Goal: Information Seeking & Learning: Check status

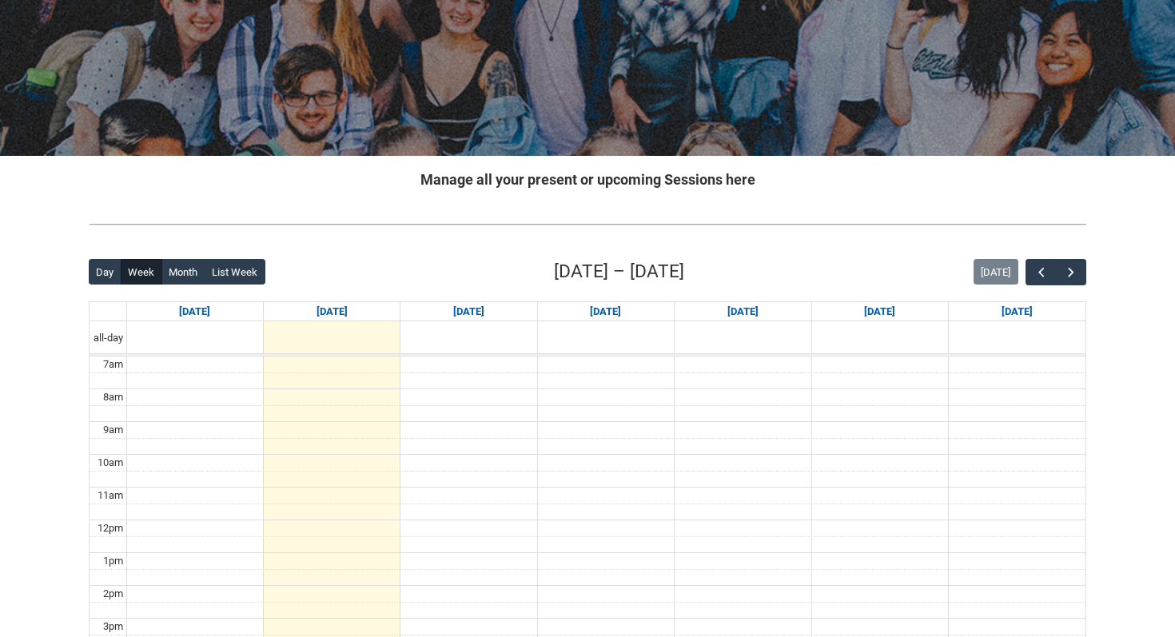
scroll to position [163, 0]
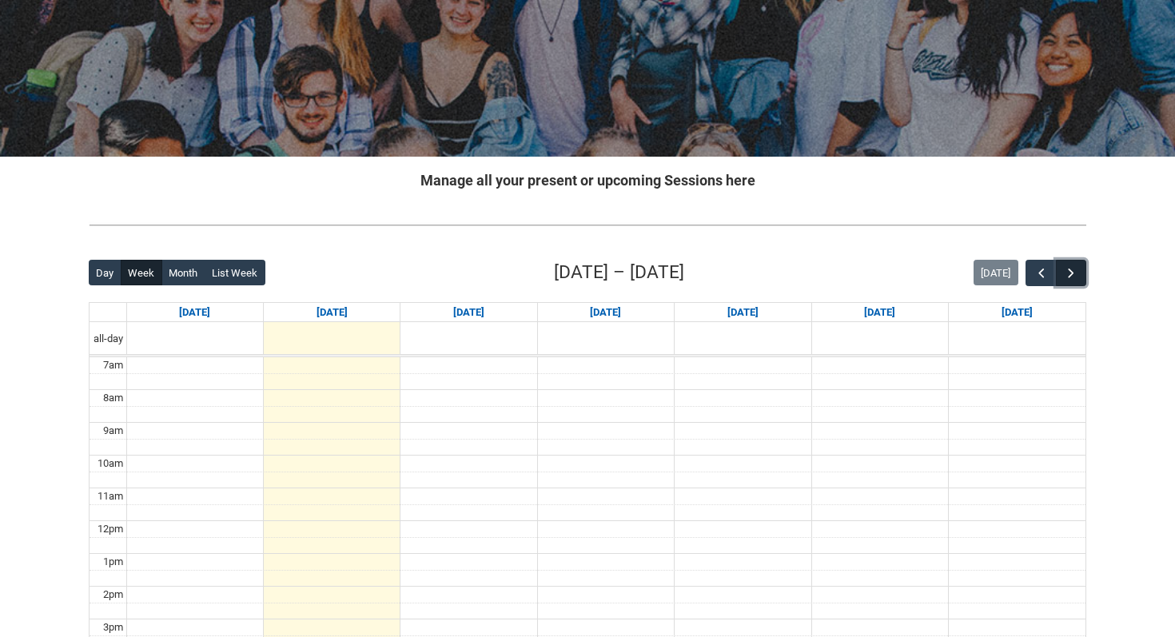
click at [1069, 270] on span "button" at bounding box center [1071, 273] width 16 height 16
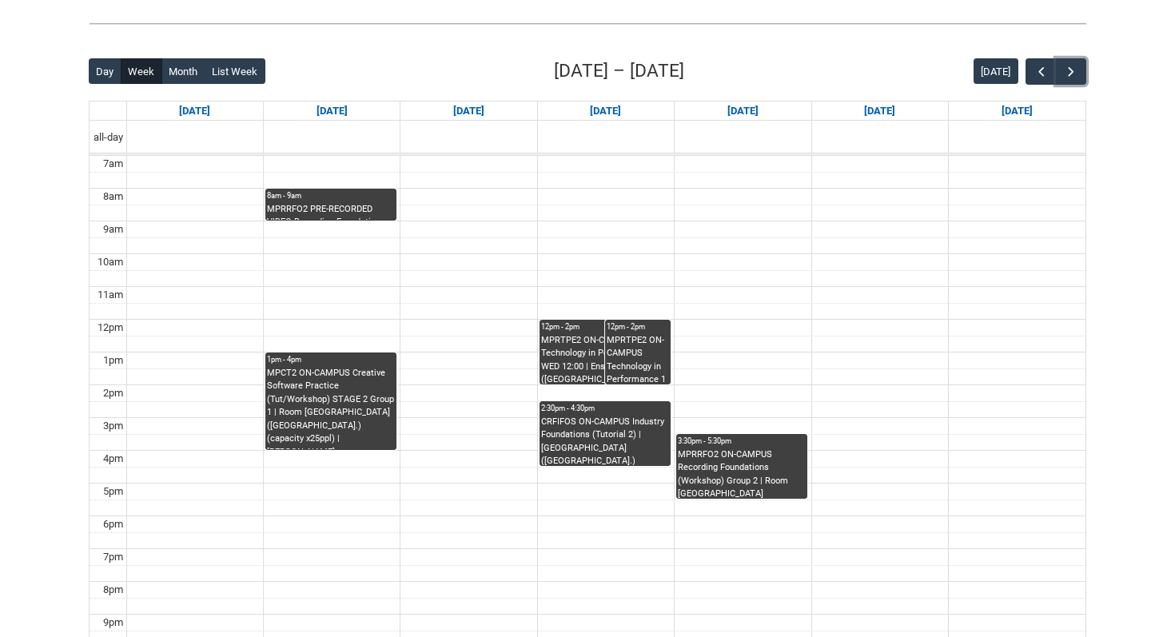
scroll to position [365, 0]
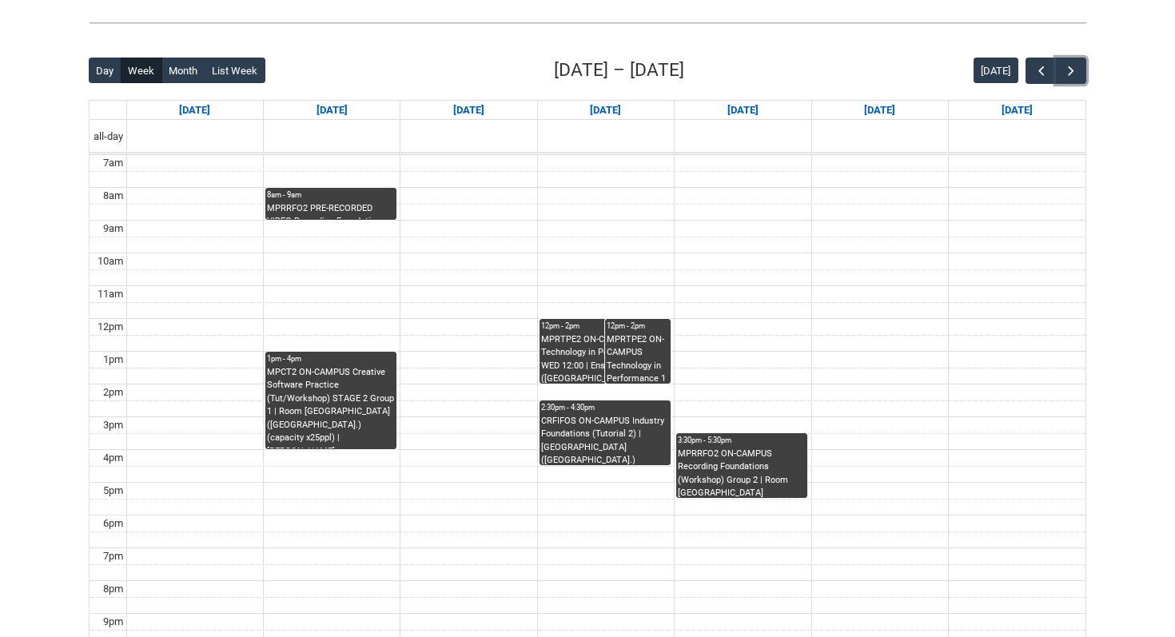
click at [603, 430] on div "CRFIFOS ON-CAMPUS Industry Foundations (Tutorial 2) | [GEOGRAPHIC_DATA] ([GEOGR…" at bounding box center [605, 440] width 128 height 50
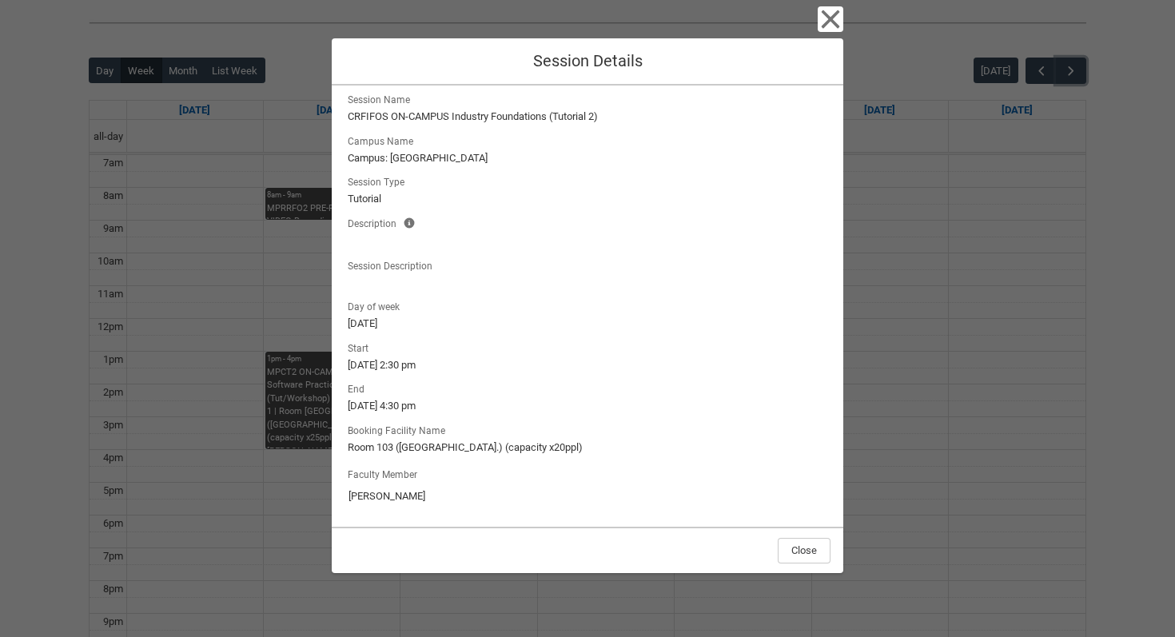
scroll to position [0, 0]
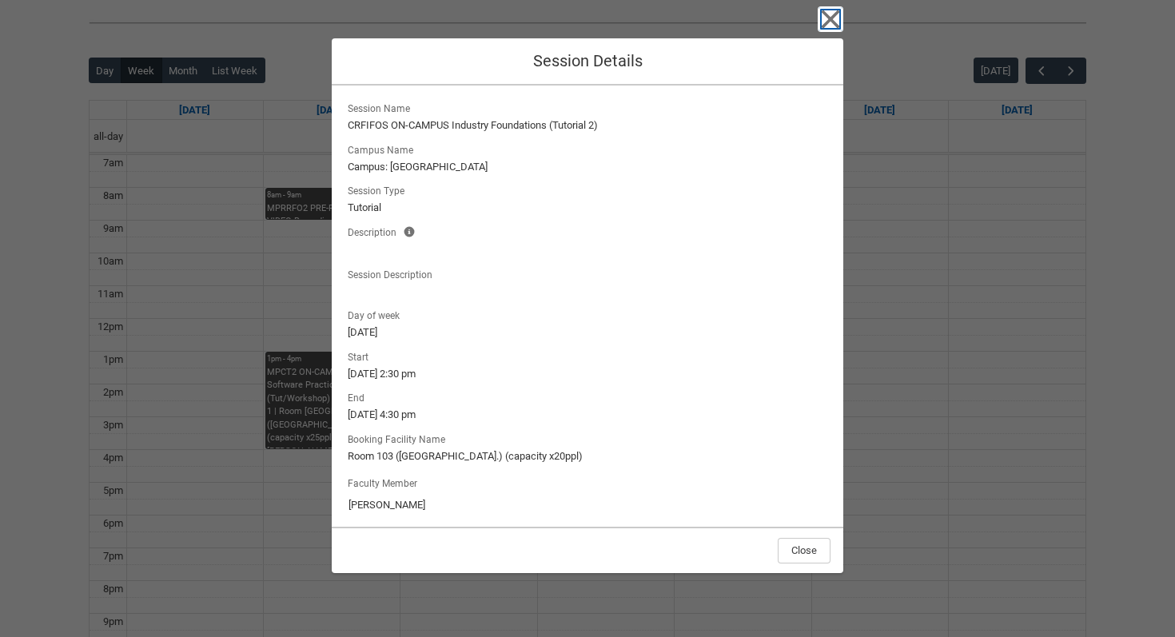
click at [831, 16] on icon "button" at bounding box center [831, 19] width 18 height 18
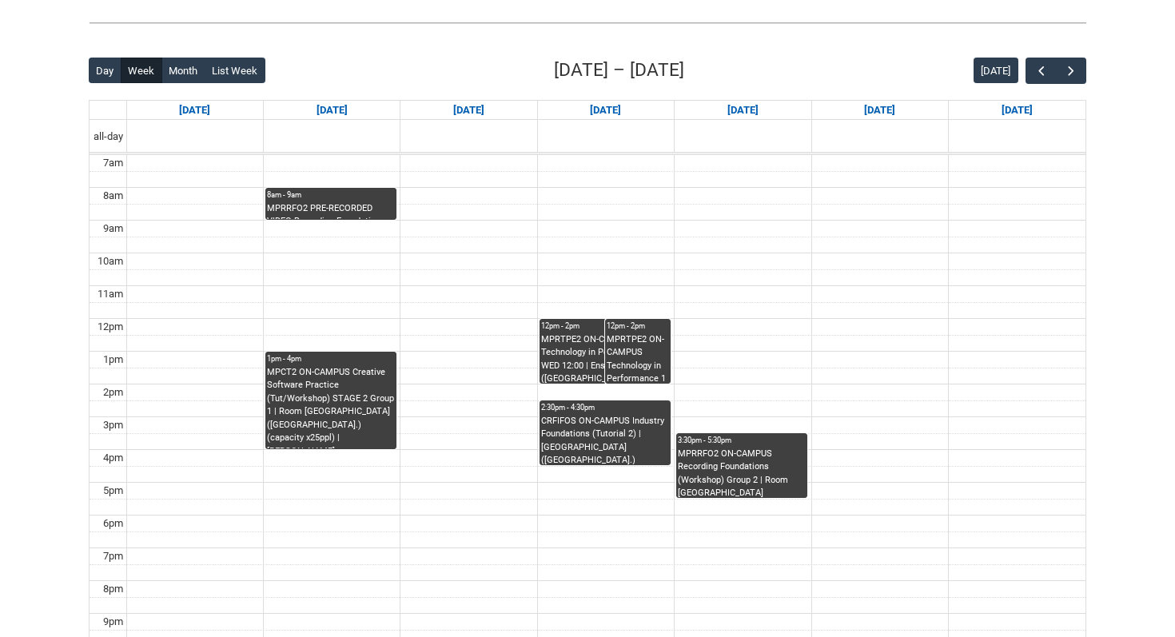
click at [743, 463] on div "MPRRFO2 ON-CAMPUS Recording Foundations (Workshop) Group 2 | Room [GEOGRAPHIC_D…" at bounding box center [742, 473] width 128 height 50
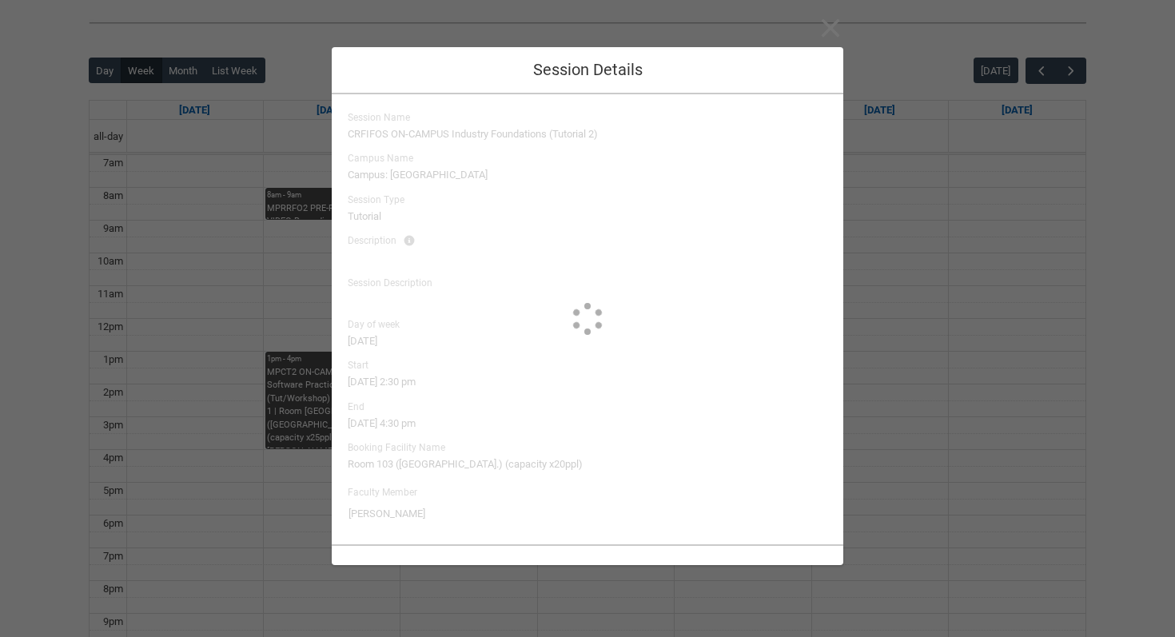
type input "[PERSON_NAME]"
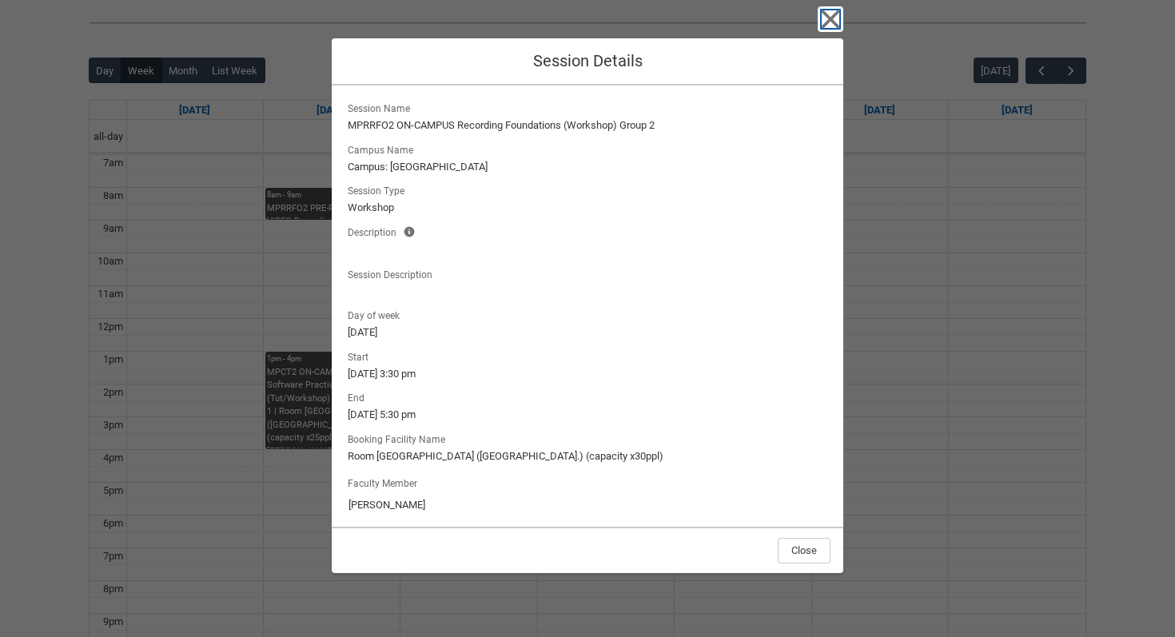
click at [834, 16] on icon "button" at bounding box center [831, 19] width 18 height 18
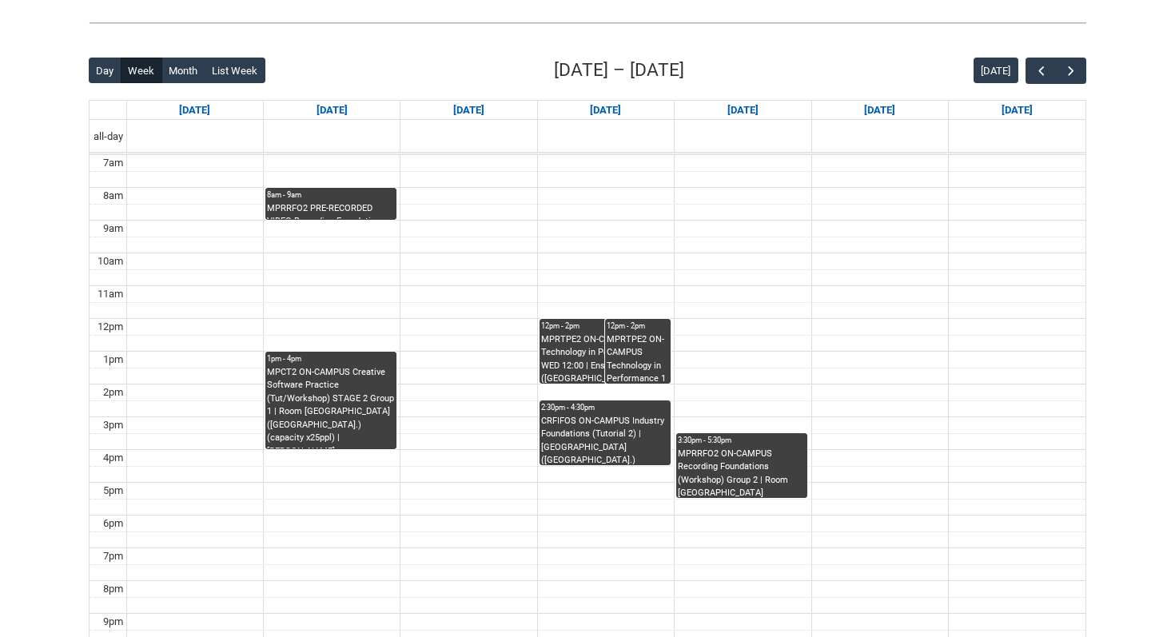
click at [631, 357] on div "MPRTPE2 ON-CAMPUS Technology in Performance 1 WED 12:00 | [GEOGRAPHIC_DATA] ([G…" at bounding box center [638, 358] width 62 height 50
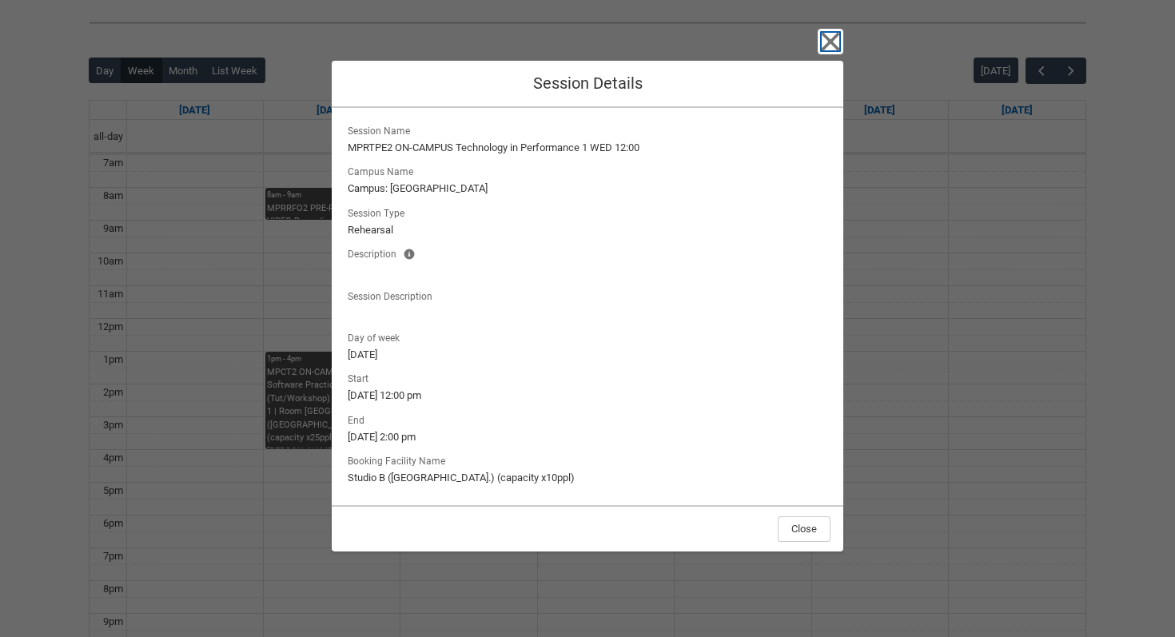
click at [822, 46] on icon "button" at bounding box center [831, 42] width 26 height 26
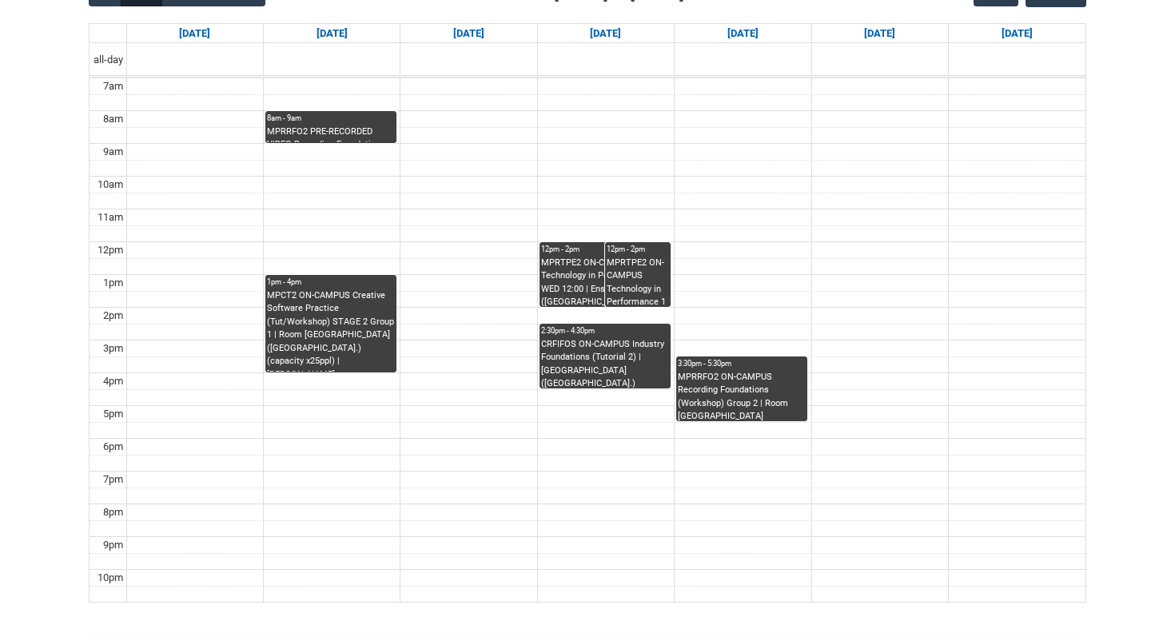
scroll to position [438, 0]
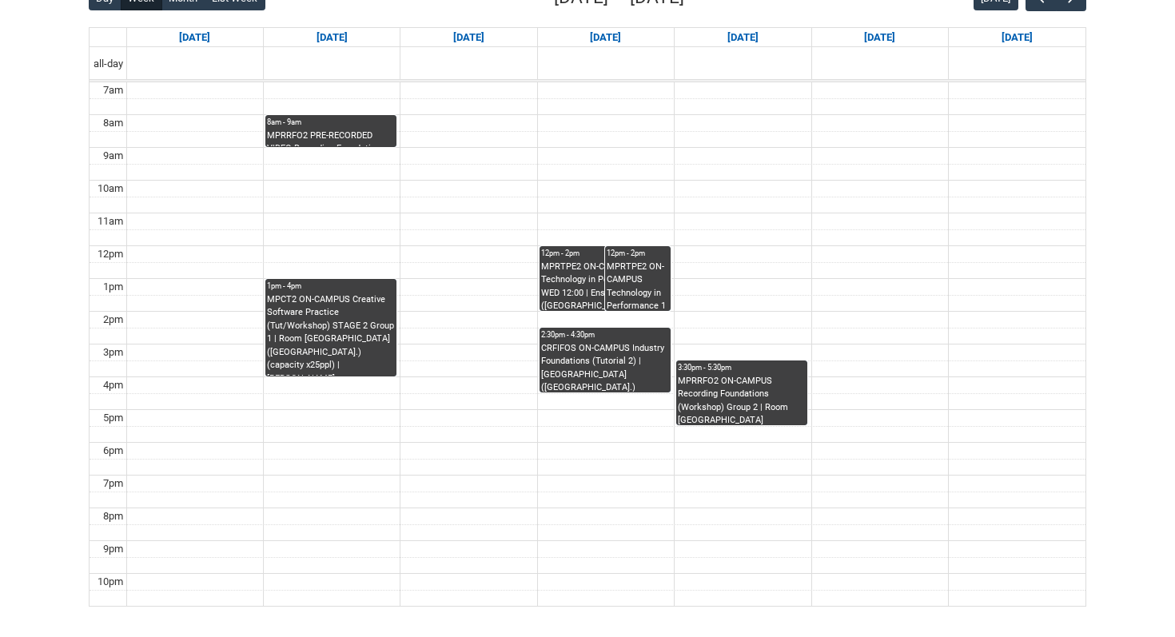
click at [582, 278] on div "MPRTPE2 ON-CAMPUS Technology in Performance 1 WED 12:00 | Ensemble Room 6 ([GEO…" at bounding box center [605, 286] width 128 height 50
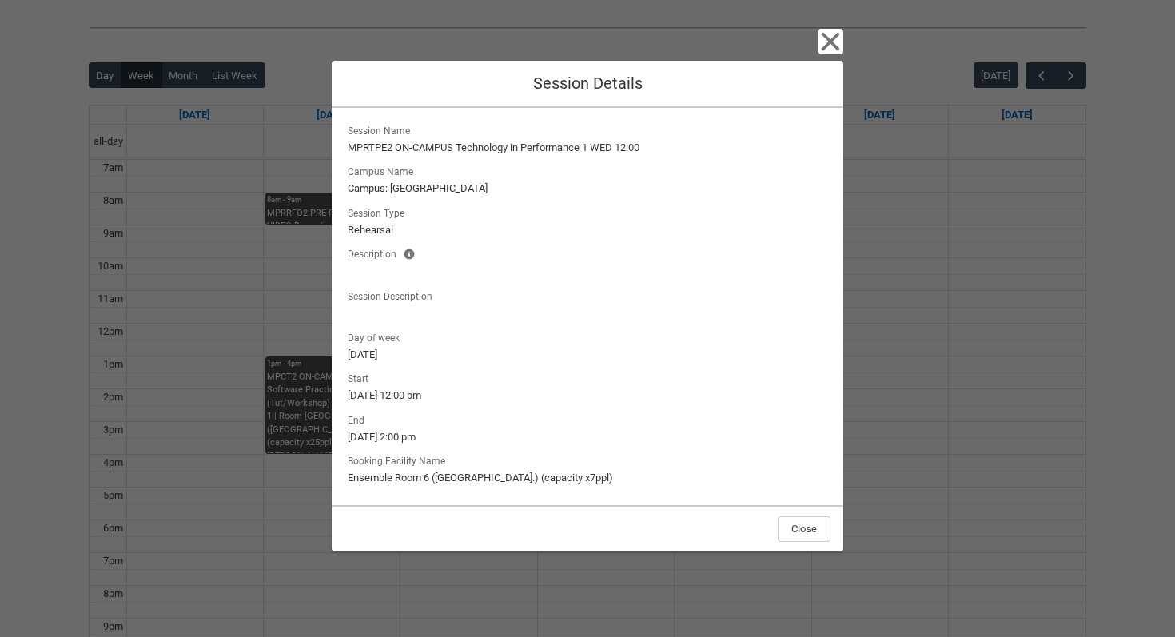
scroll to position [357, 0]
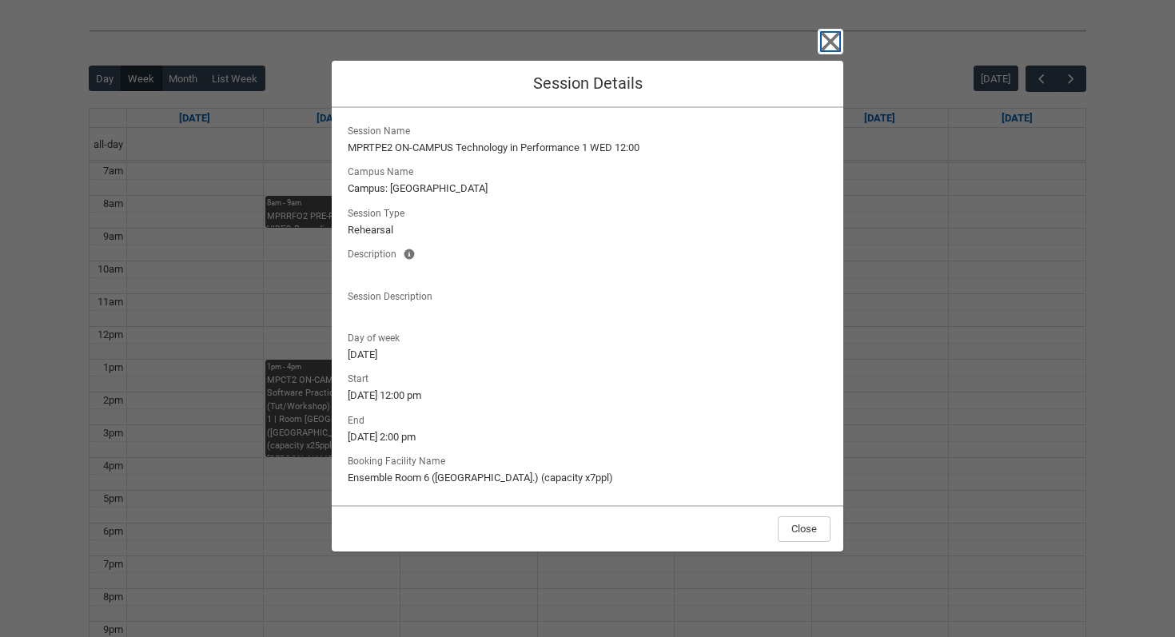
click at [828, 40] on icon "button" at bounding box center [831, 41] width 18 height 18
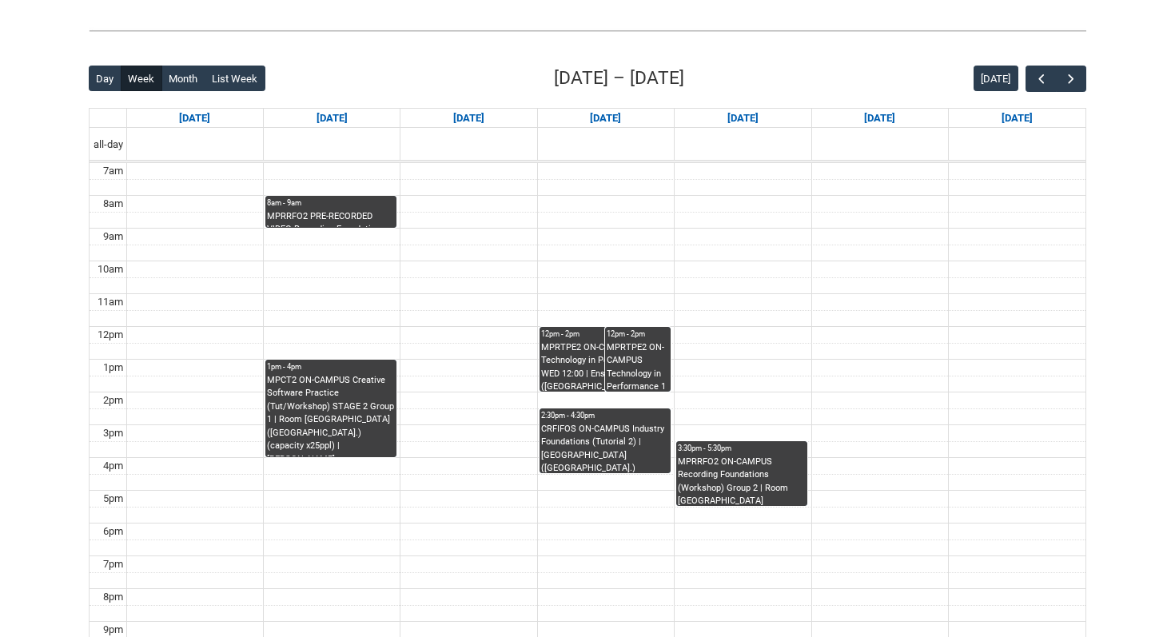
click at [755, 458] on div "MPRRFO2 ON-CAMPUS Recording Foundations (Workshop) Group 2 | Room [GEOGRAPHIC_D…" at bounding box center [742, 481] width 128 height 50
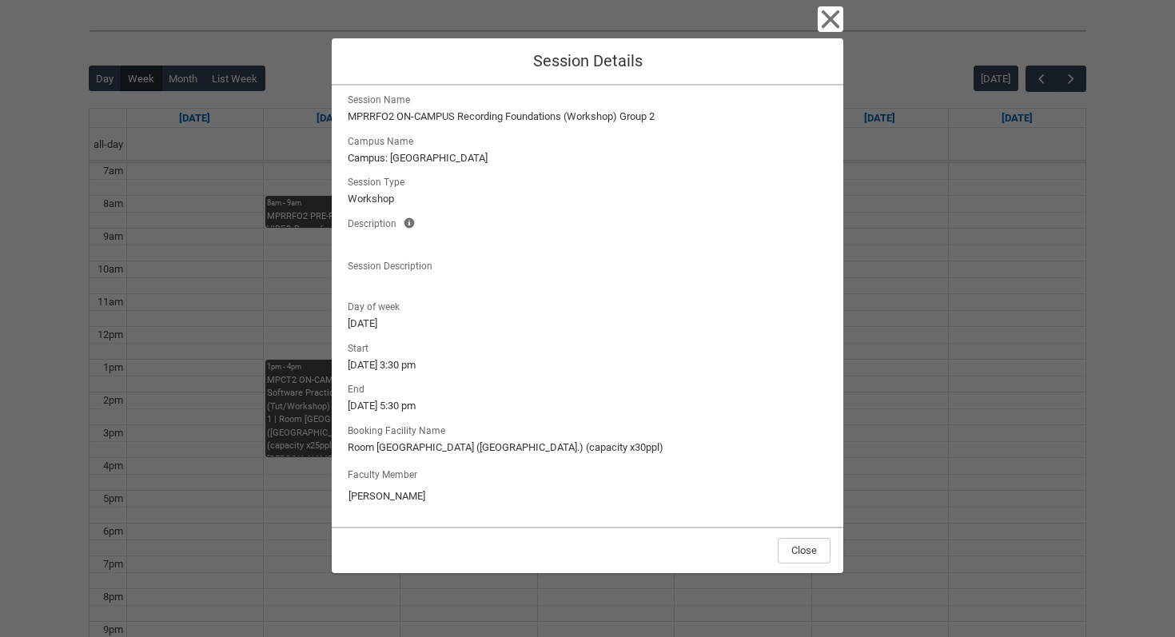
scroll to position [0, 0]
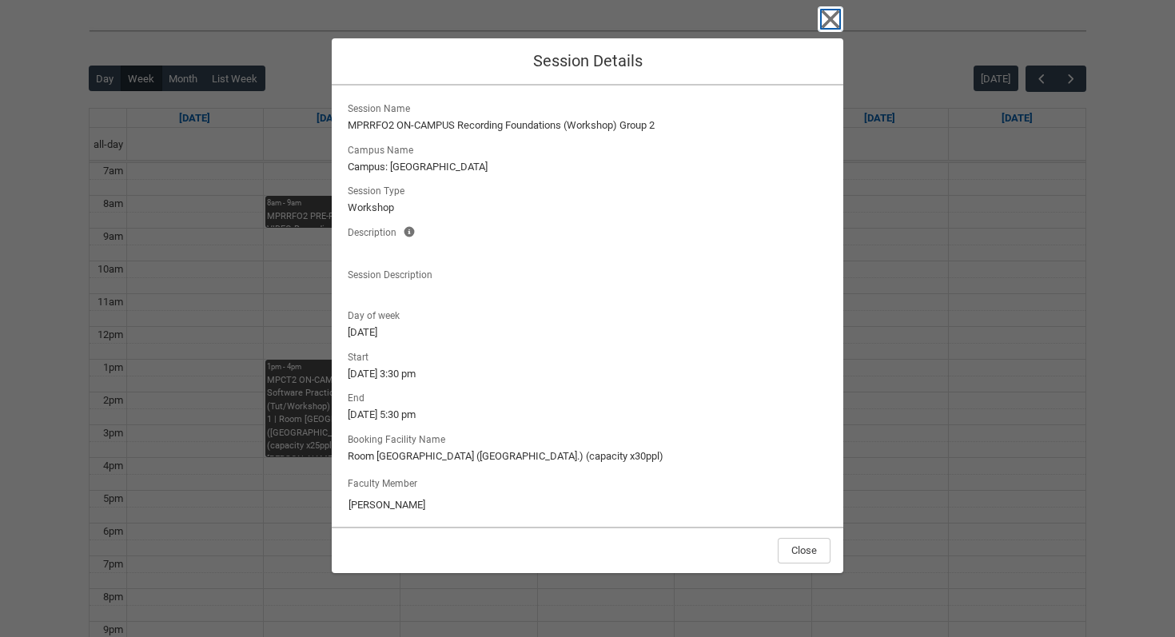
click at [827, 20] on icon "button" at bounding box center [831, 19] width 18 height 18
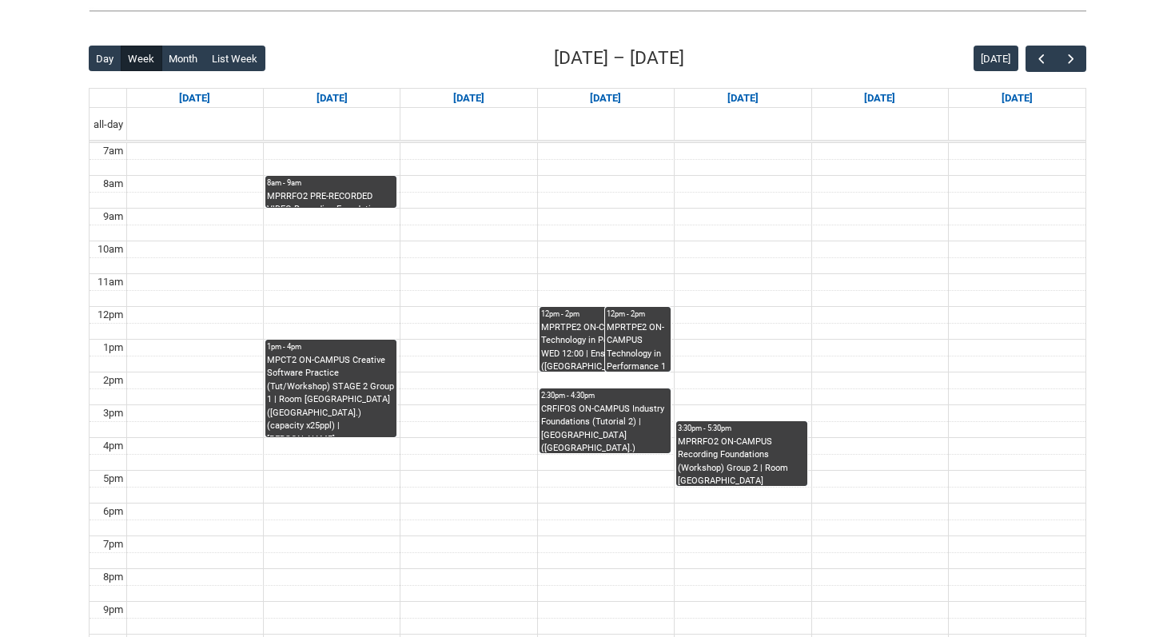
scroll to position [376, 0]
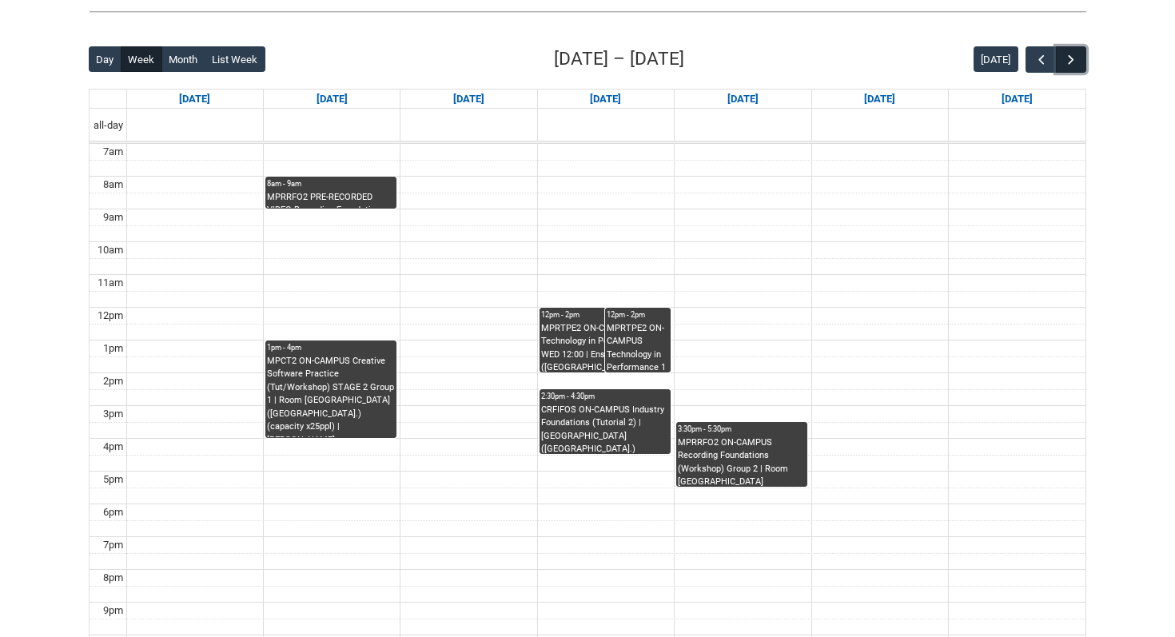
click at [1069, 60] on span "button" at bounding box center [1071, 60] width 16 height 16
click at [1037, 57] on span "button" at bounding box center [1042, 60] width 16 height 16
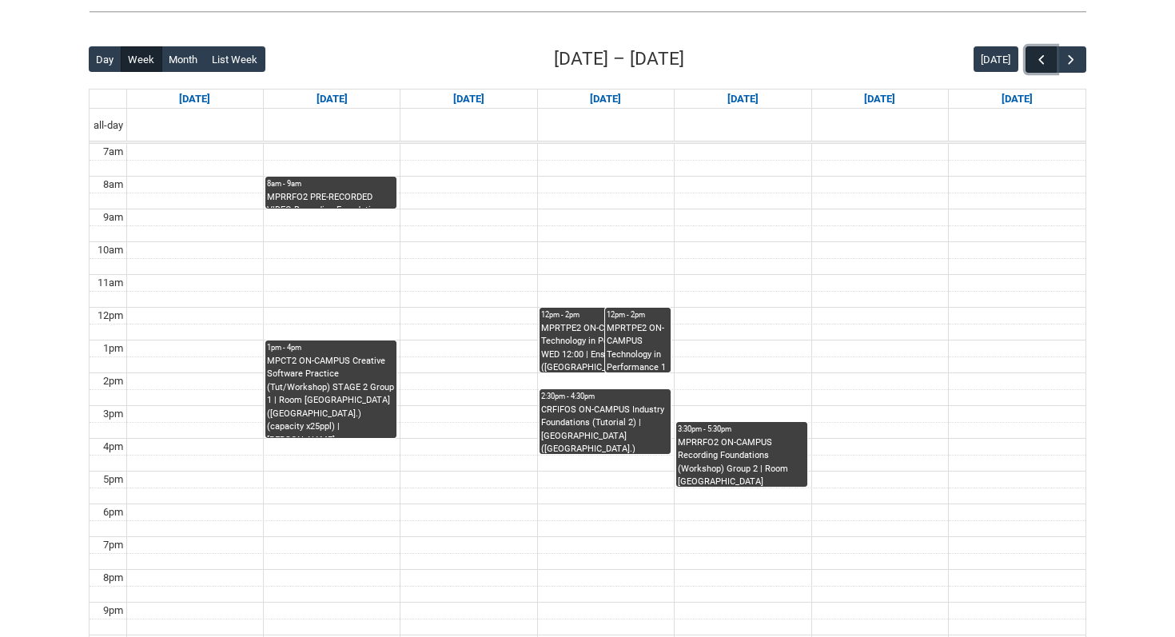
click at [1037, 57] on span "button" at bounding box center [1042, 60] width 16 height 16
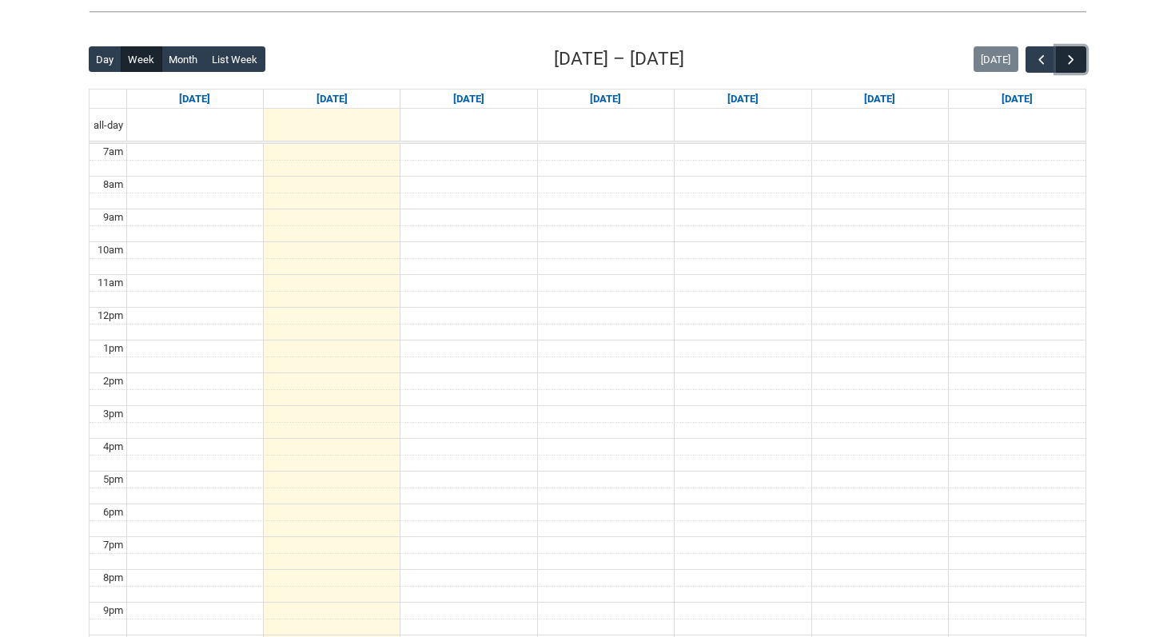
click at [1070, 56] on span "button" at bounding box center [1071, 60] width 16 height 16
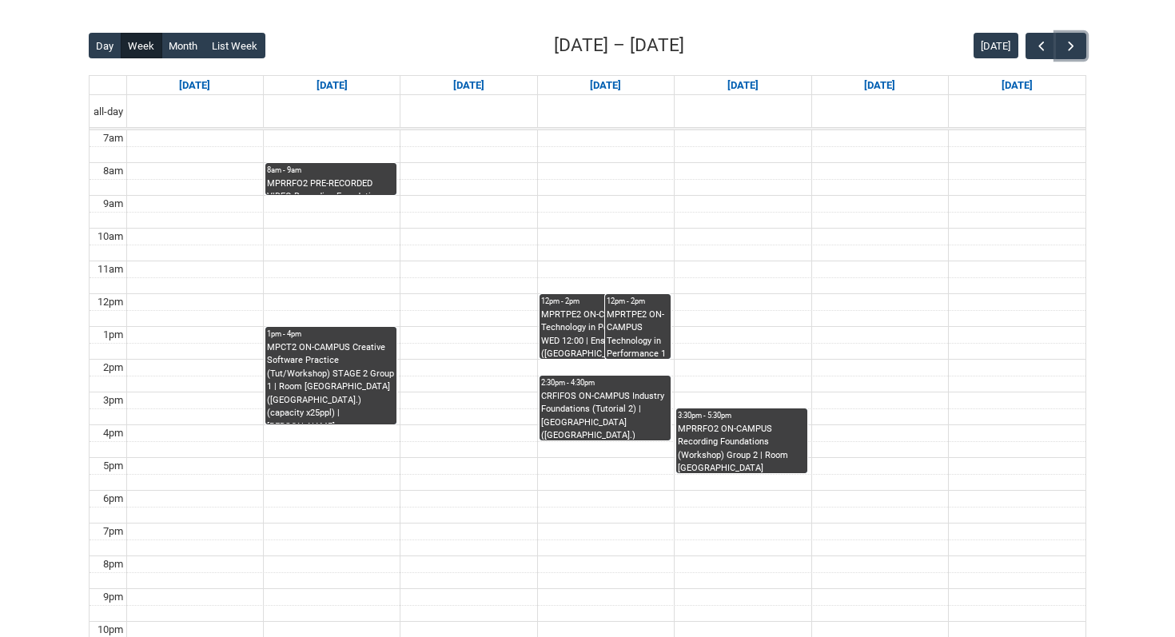
scroll to position [393, 0]
